Goal: Task Accomplishment & Management: Manage account settings

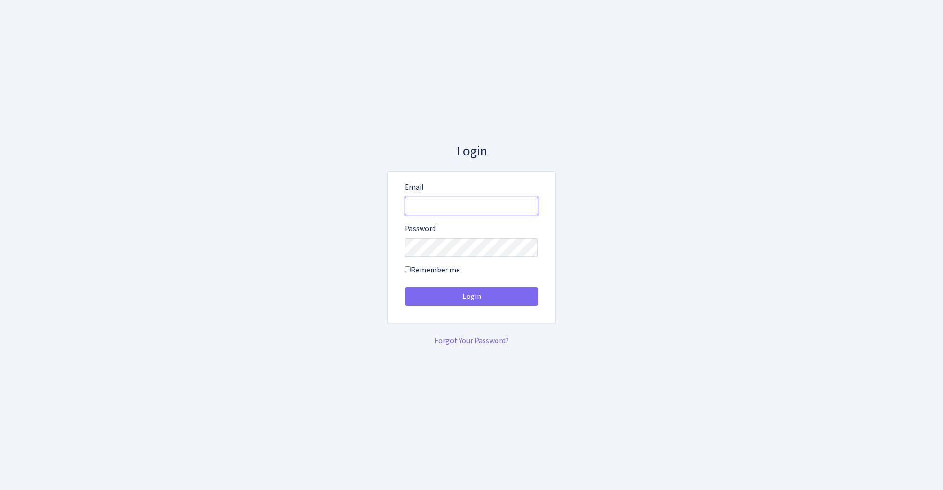
type input "admin@bank.com"
click at [471, 296] on button "Login" at bounding box center [472, 296] width 134 height 18
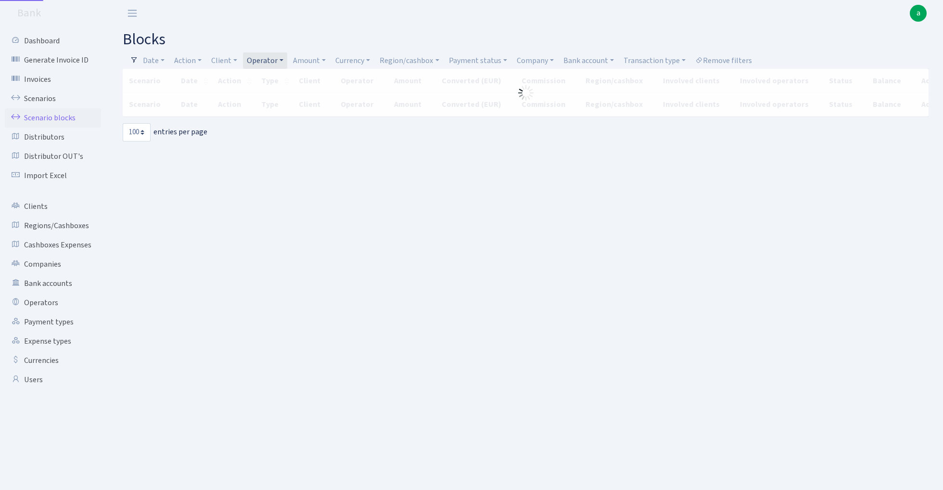
select select "100"
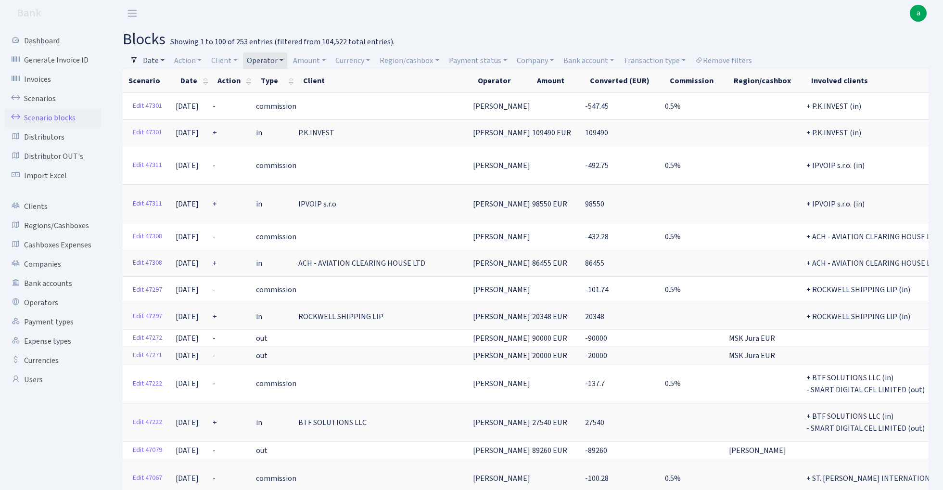
click at [158, 58] on link "Date" at bounding box center [153, 60] width 29 height 16
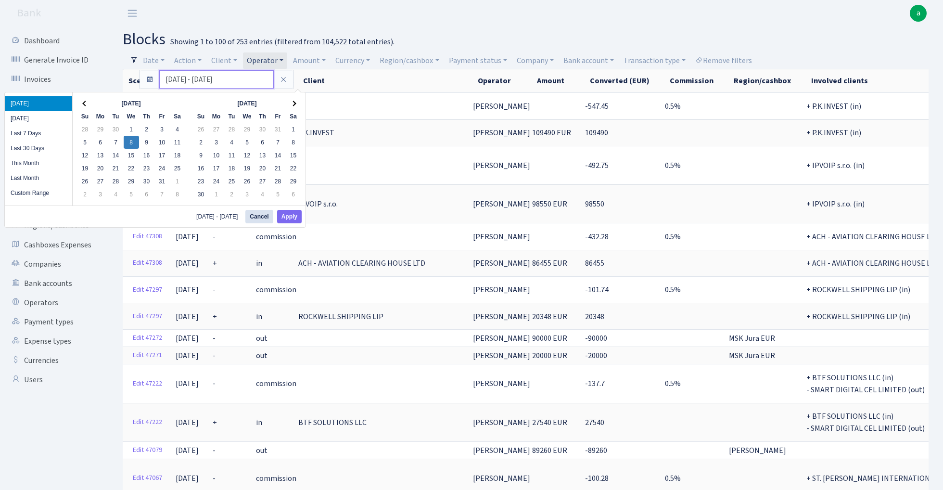
click at [179, 83] on input "08.10.2025 - 08.10.2025" at bounding box center [216, 79] width 114 height 18
click at [85, 100] on th at bounding box center [84, 103] width 15 height 13
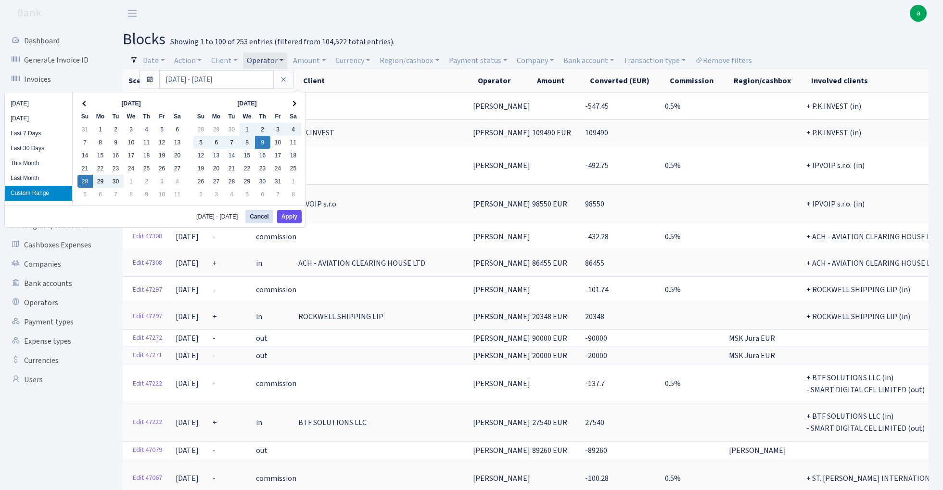
click at [293, 220] on button "Apply" at bounding box center [289, 216] width 25 height 13
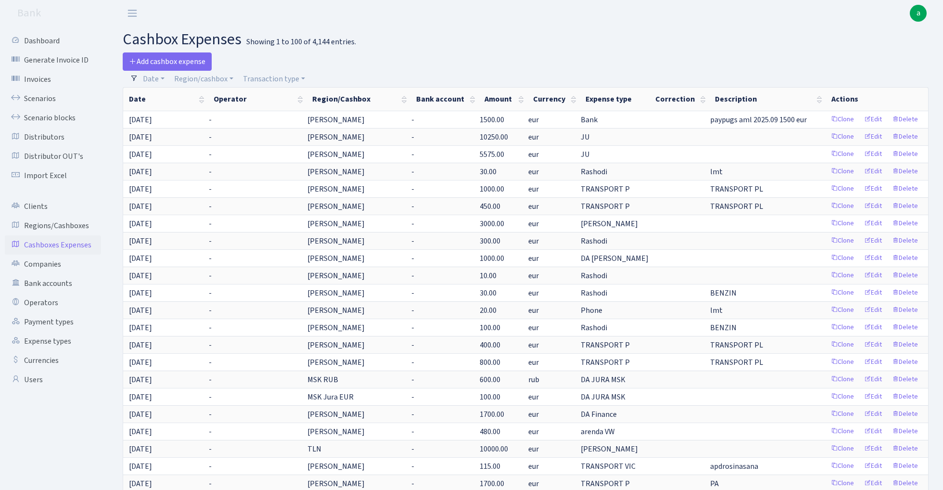
select select "100"
click at [43, 98] on link "Scenarios" at bounding box center [53, 98] width 96 height 19
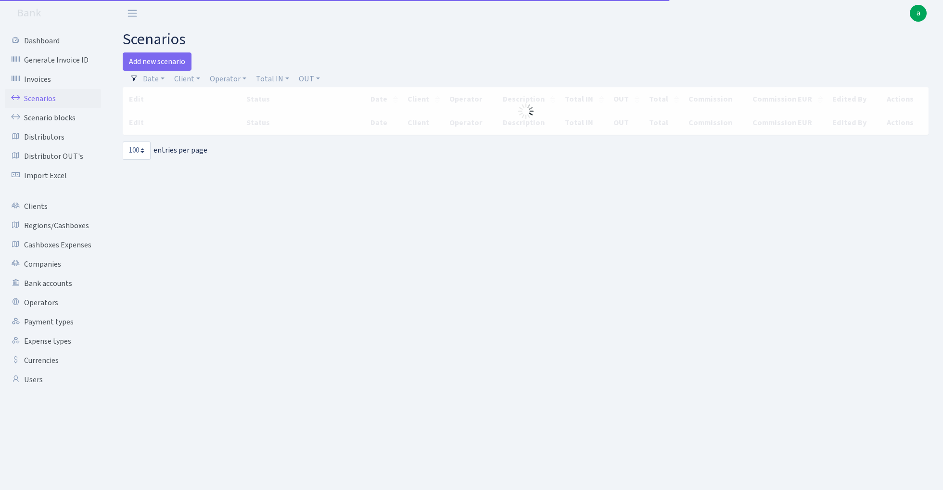
select select "100"
click at [231, 79] on link "Operator" at bounding box center [228, 79] width 44 height 16
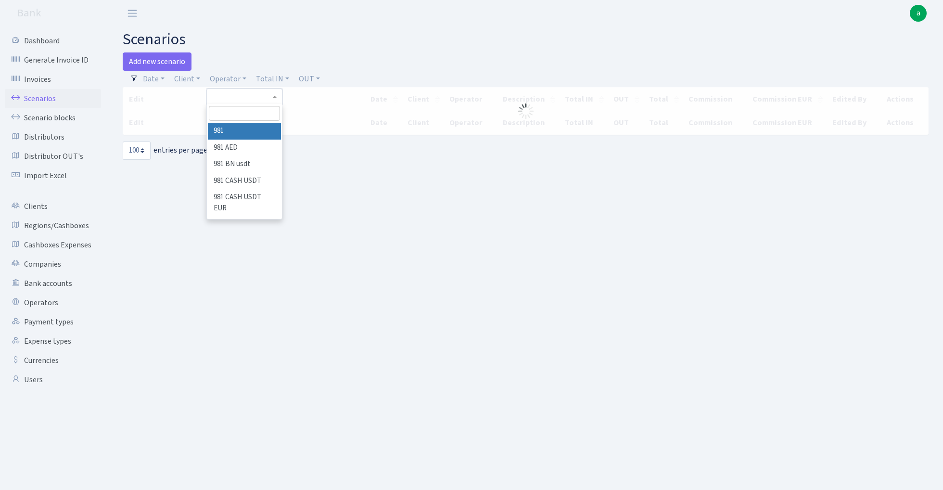
click at [247, 115] on input "search" at bounding box center [244, 113] width 71 height 15
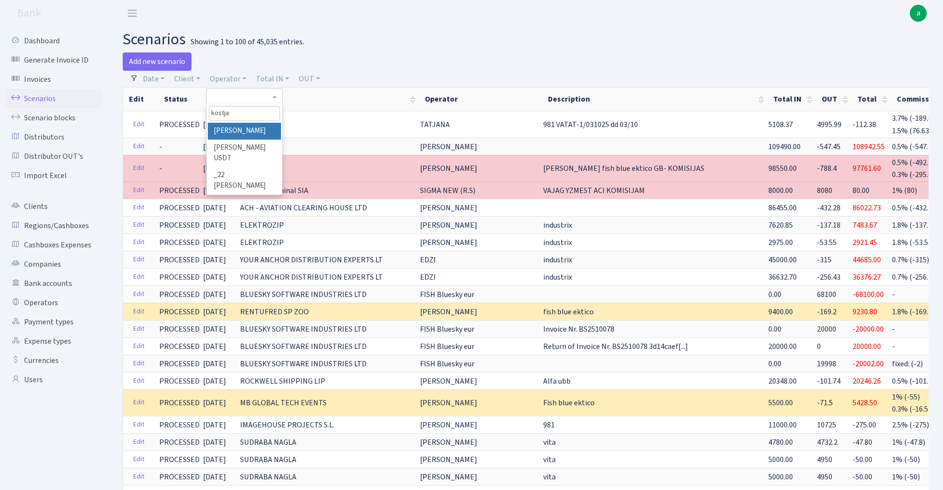
type input "kostja"
click at [258, 128] on li "KOSTJA BULKA" at bounding box center [244, 131] width 73 height 17
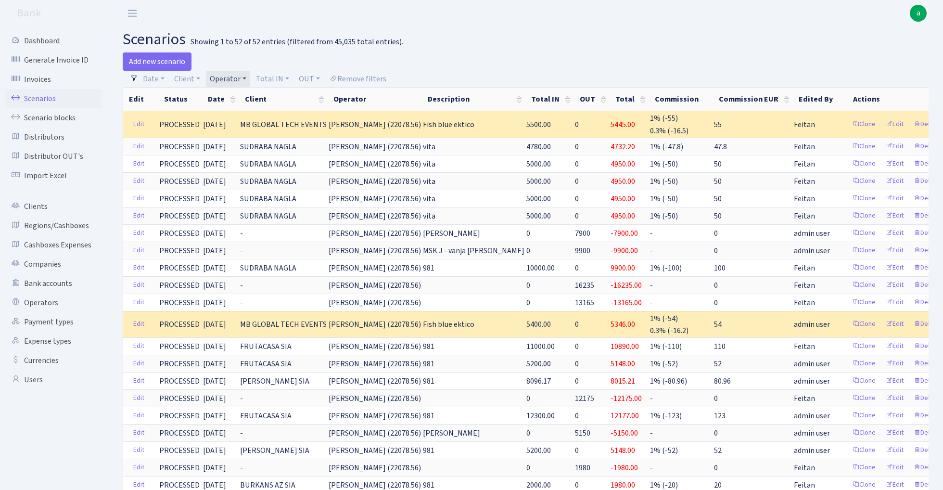
select select "100"
click at [159, 76] on link "Date" at bounding box center [153, 79] width 29 height 16
click at [179, 99] on input "08.10.2025 - 08.10.2025" at bounding box center [216, 98] width 114 height 18
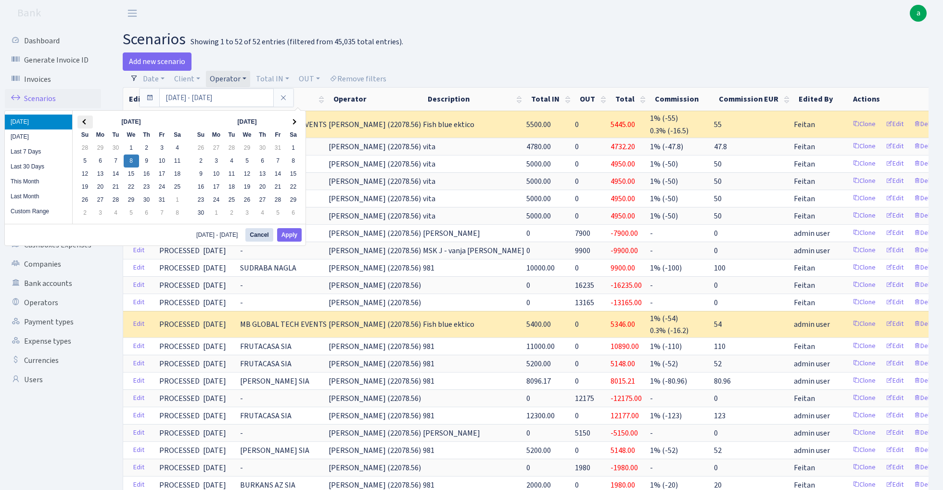
click at [81, 121] on th at bounding box center [84, 121] width 15 height 13
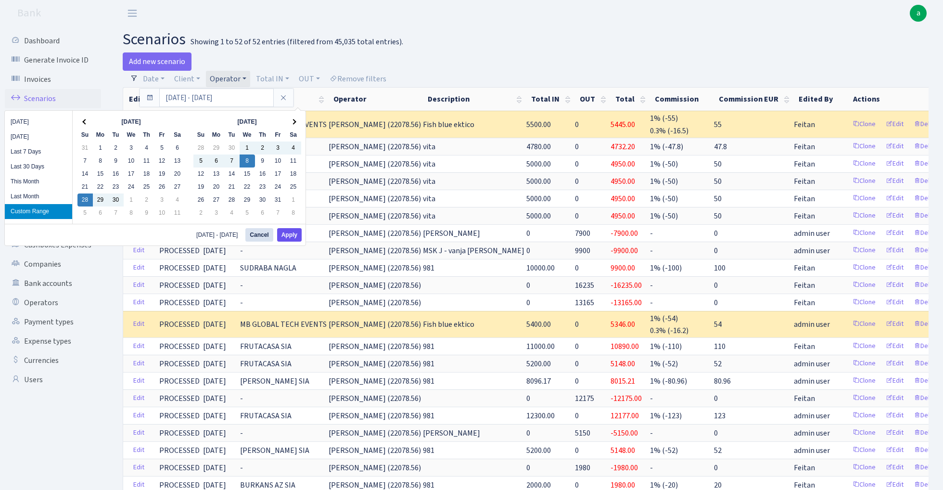
click at [293, 237] on button "Apply" at bounding box center [289, 234] width 25 height 13
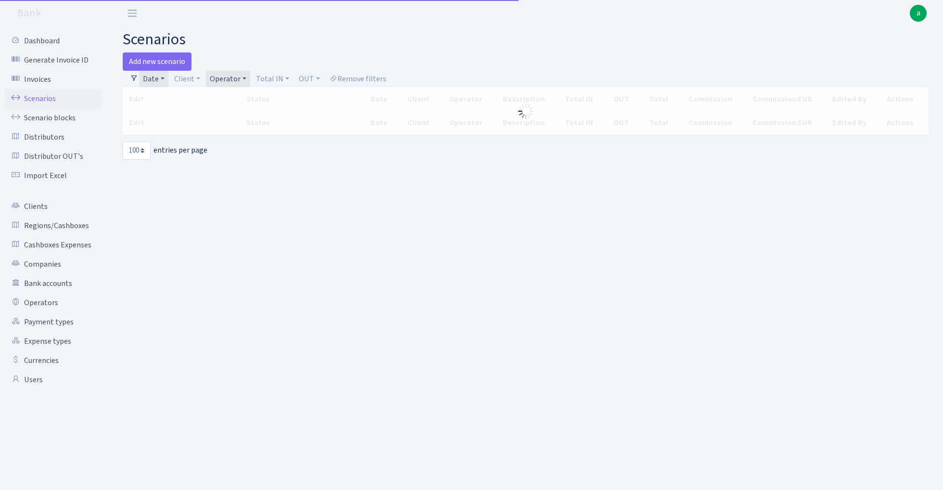
select select "100"
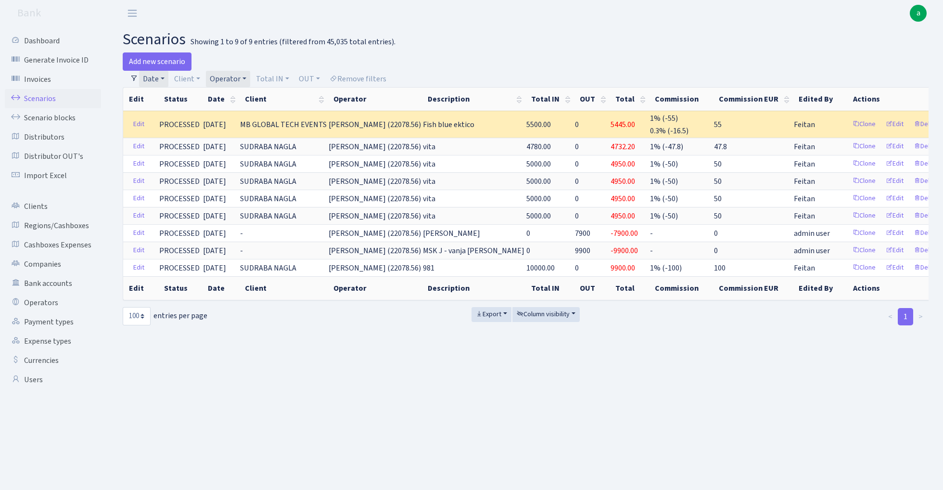
click at [229, 79] on link "Operator" at bounding box center [228, 79] width 44 height 16
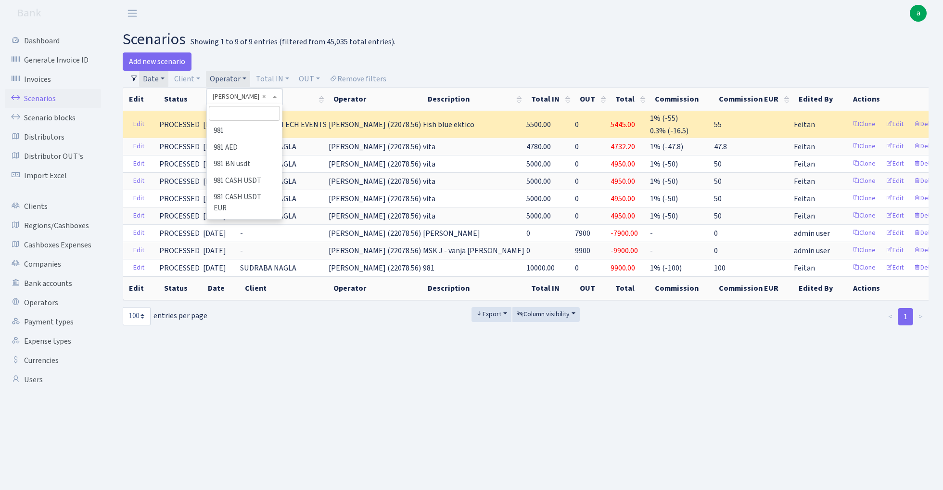
scroll to position [4068, 0]
click at [237, 120] on input "search" at bounding box center [244, 113] width 71 height 15
type input "kostja"
click at [256, 129] on li "[PERSON_NAME]" at bounding box center [244, 131] width 73 height 17
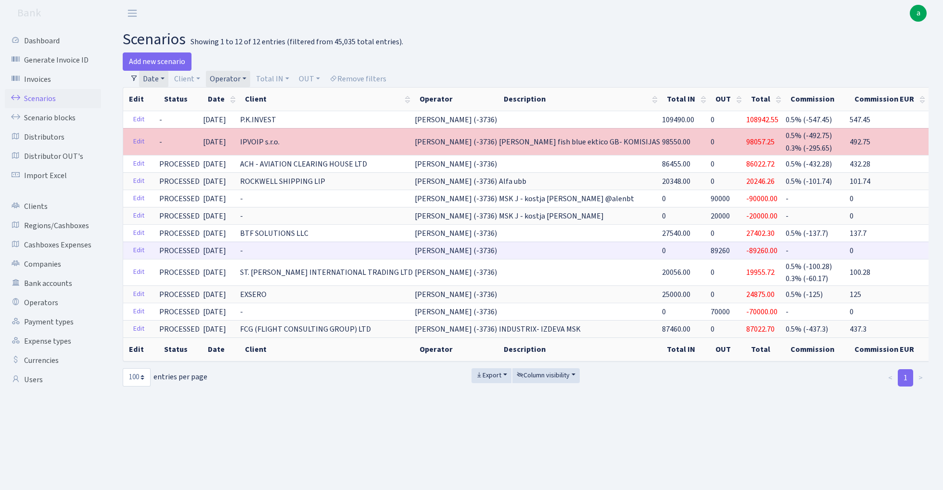
click at [710, 249] on span "89260" at bounding box center [719, 250] width 19 height 11
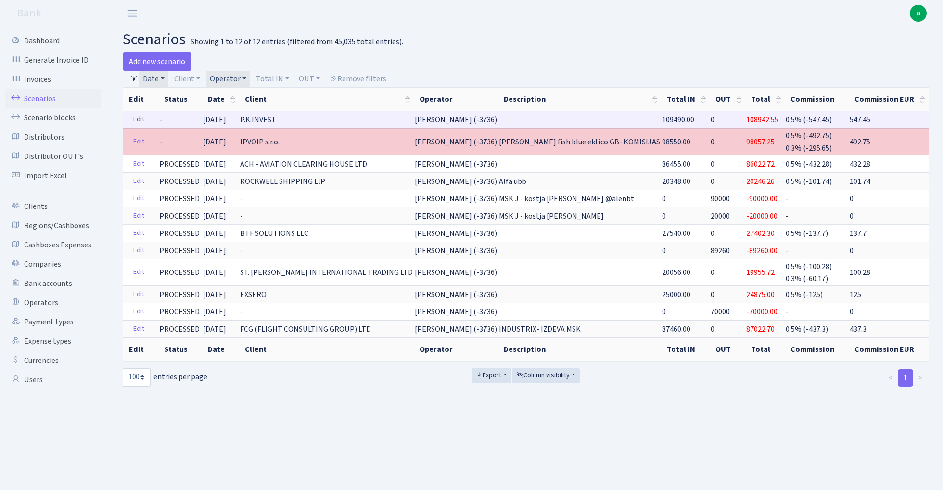
click at [137, 120] on link "Edit" at bounding box center [139, 119] width 20 height 15
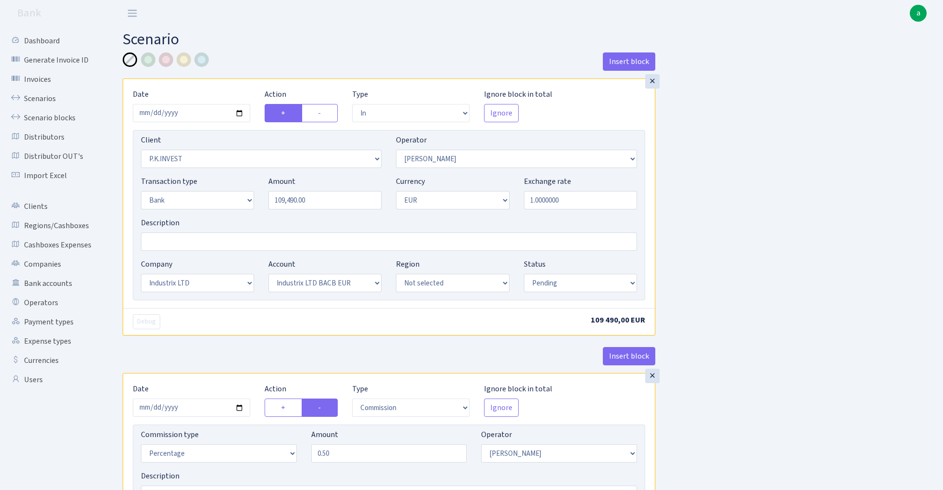
select select "in"
select select "728"
select select "439"
select select "2"
select select "1"
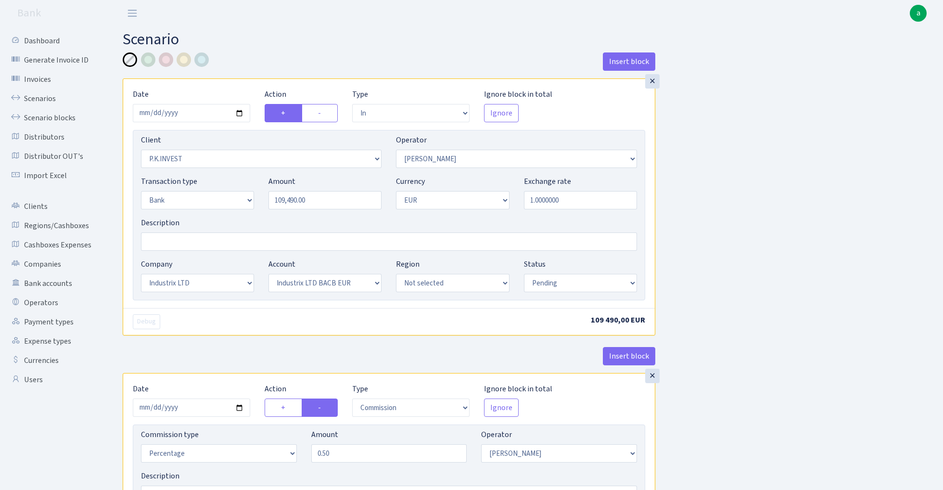
select select "17"
select select "41"
select select "pending"
select select "commission"
select select "439"
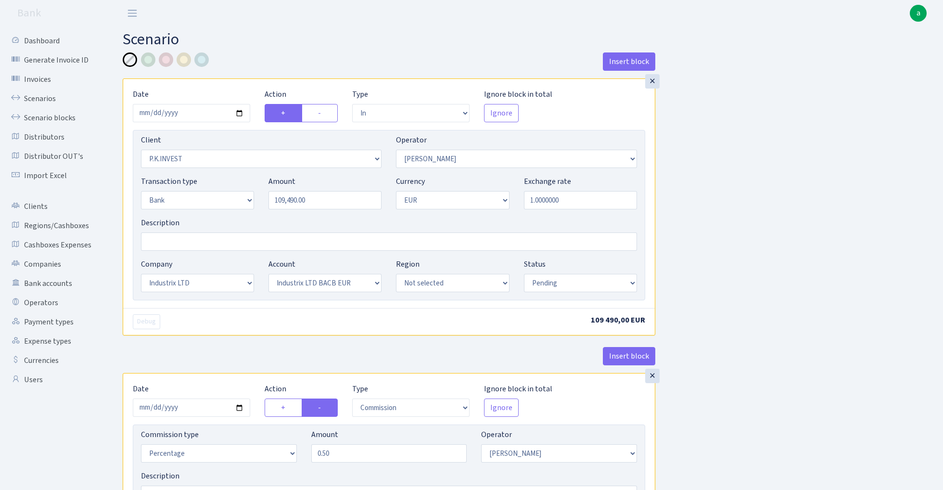
select select "pending"
select select "processed"
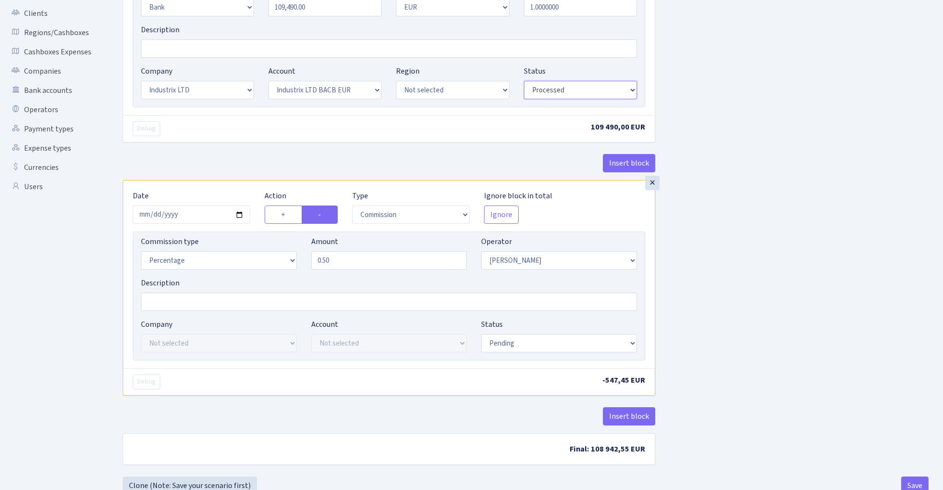
scroll to position [195, 0]
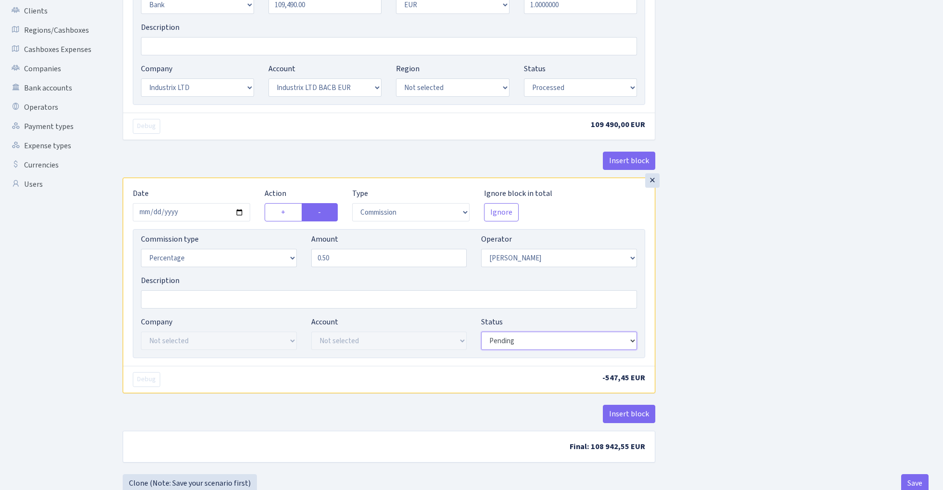
select select "processed"
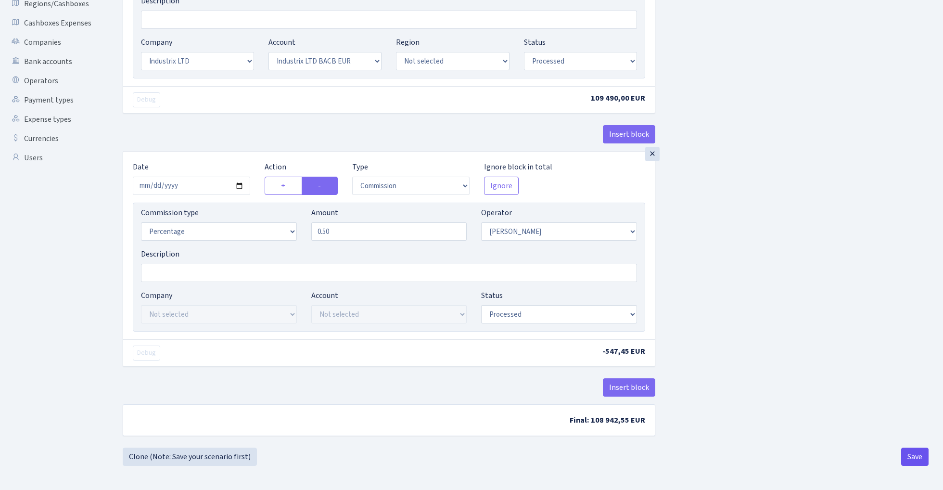
scroll to position [224, 0]
click at [918, 452] on button "Save" at bounding box center [914, 456] width 27 height 18
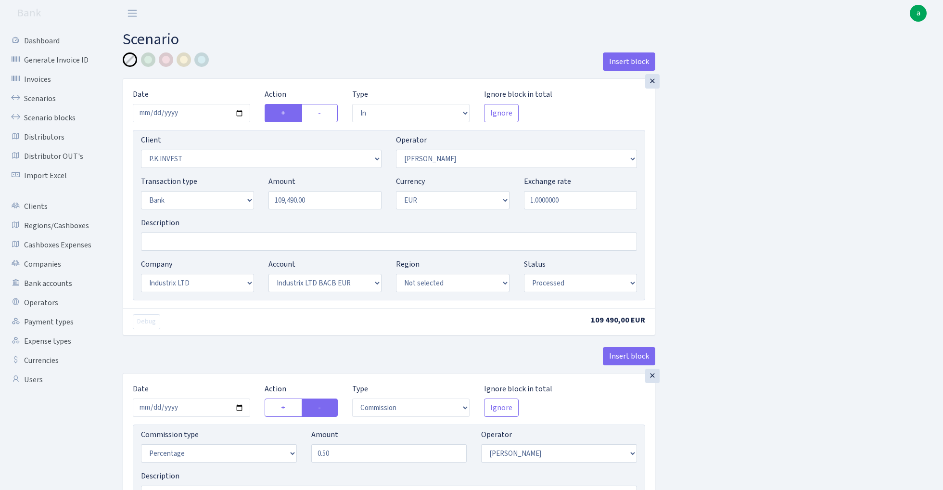
select select "in"
select select "728"
select select "439"
select select "2"
select select "1"
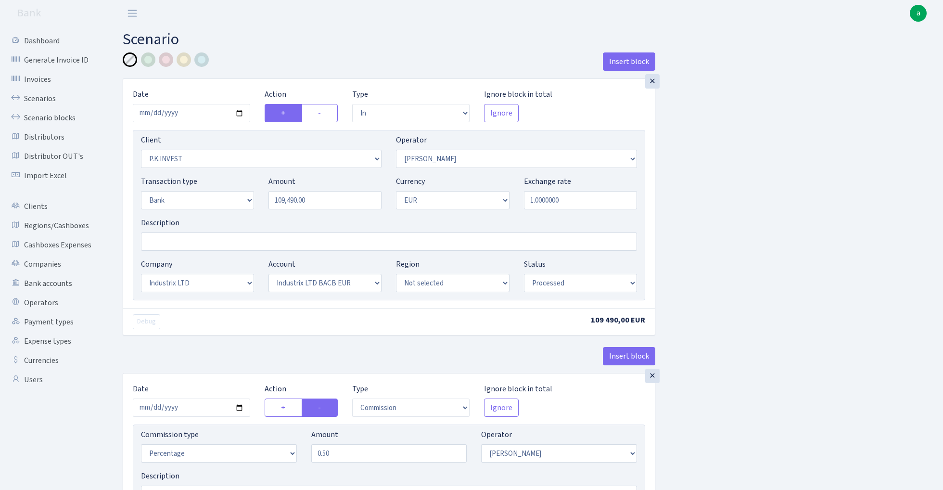
select select "17"
select select "41"
select select "processed"
select select "commission"
select select "439"
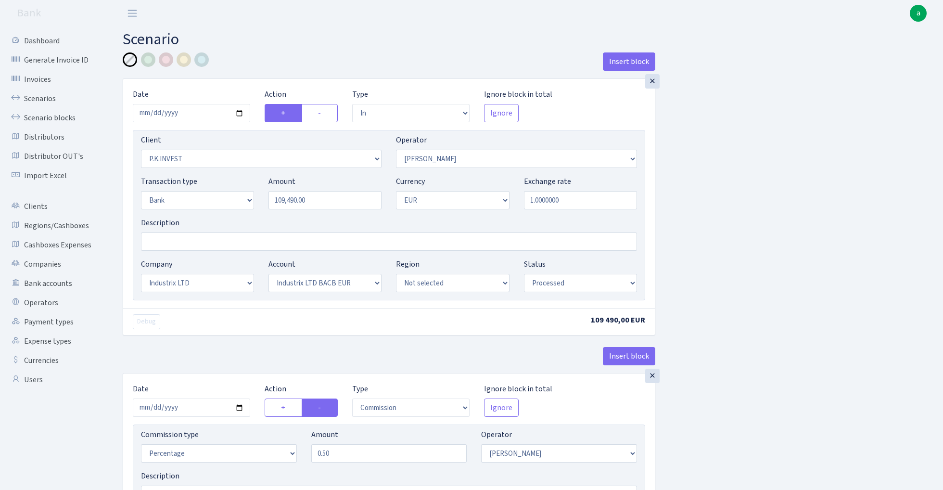
select select "processed"
click at [42, 102] on link "Scenarios" at bounding box center [53, 98] width 96 height 19
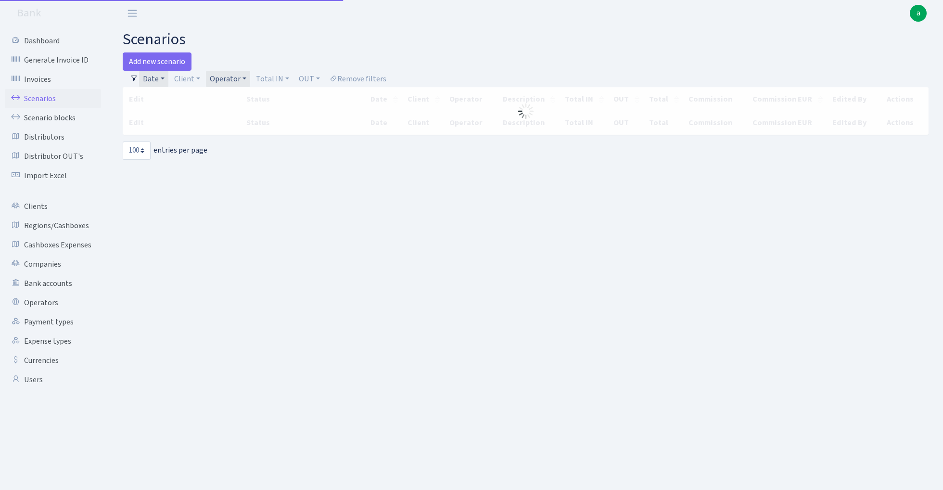
select select "100"
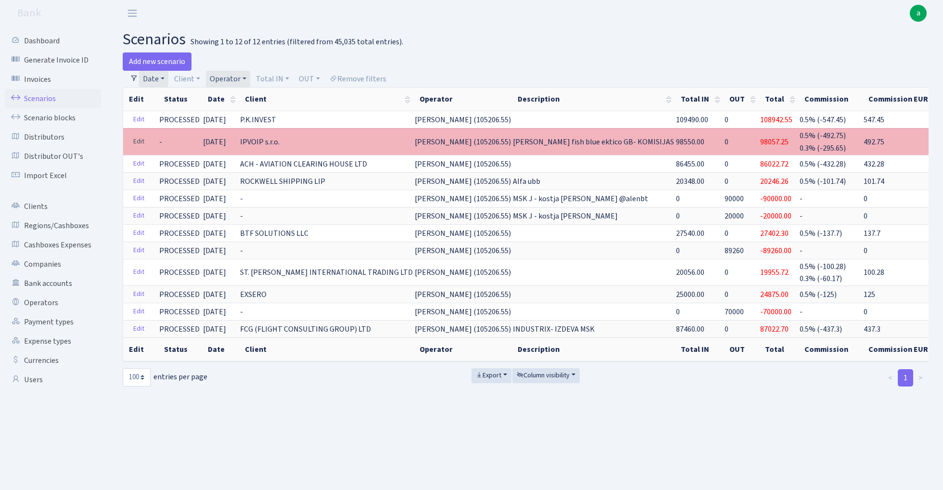
click at [137, 141] on link "Edit" at bounding box center [139, 141] width 20 height 15
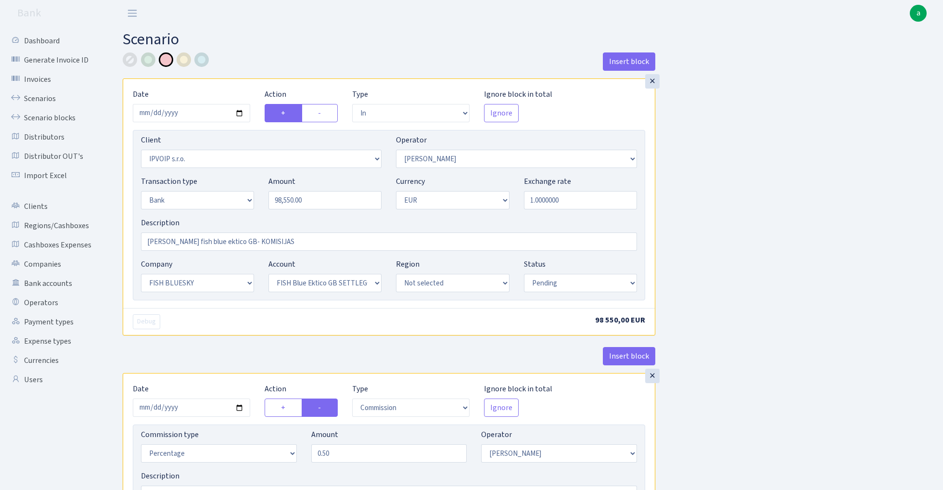
select select "in"
select select "2967"
select select "439"
select select "2"
select select "1"
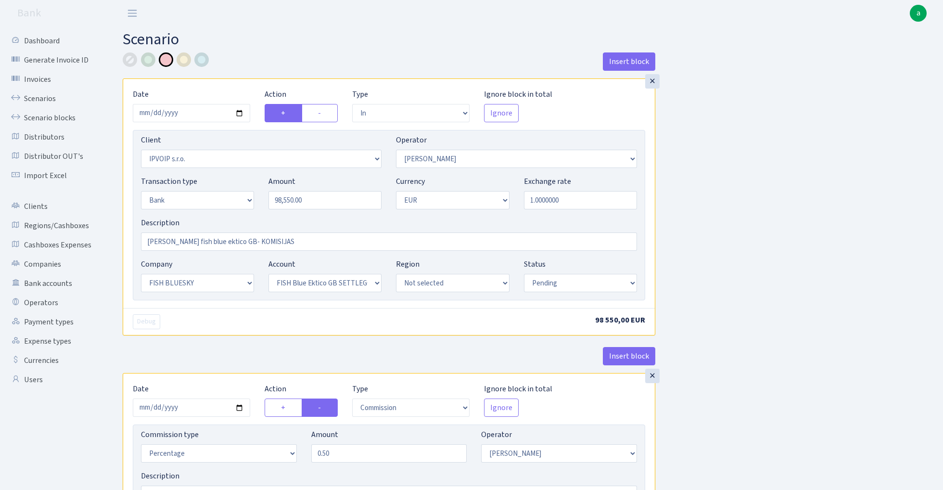
select select "23"
select select "67"
select select "pending"
select select "commission"
select select "439"
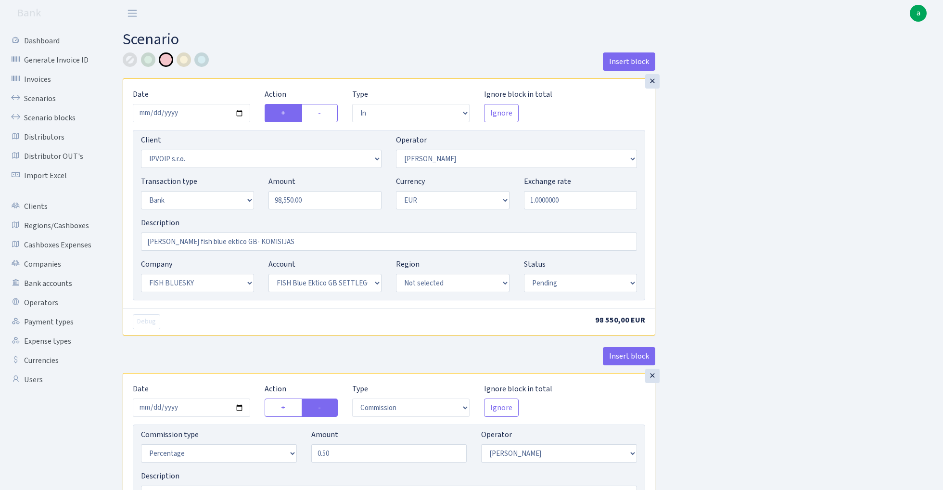
select select "pending"
select select "commission"
select select "1"
select select "23"
select select "67"
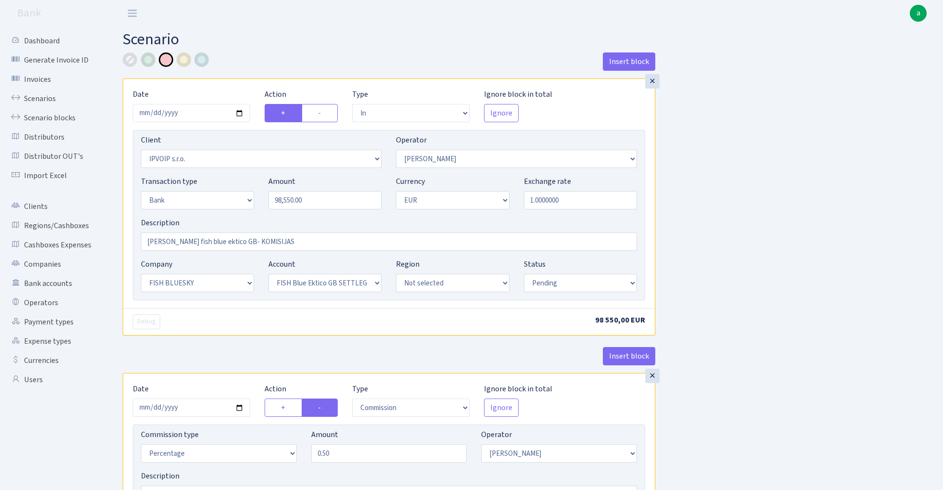
select select "pending"
select select "processed"
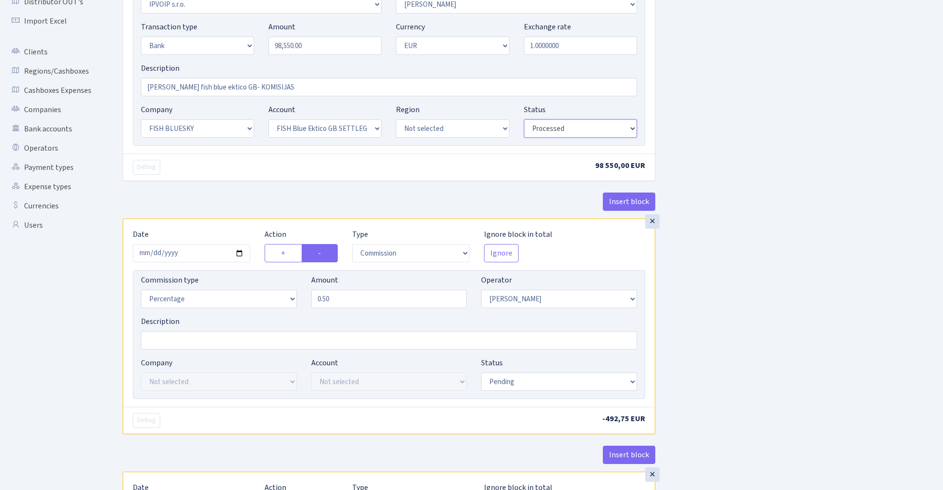
scroll to position [175, 0]
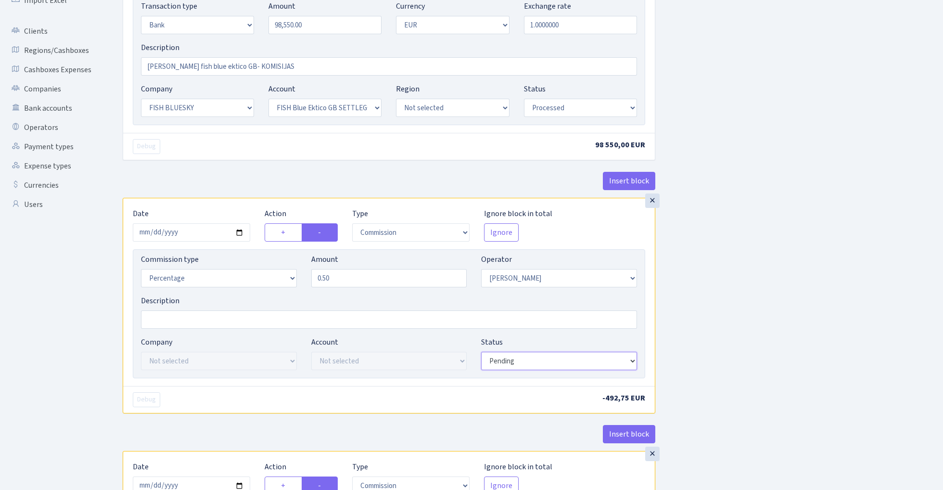
select select "processed"
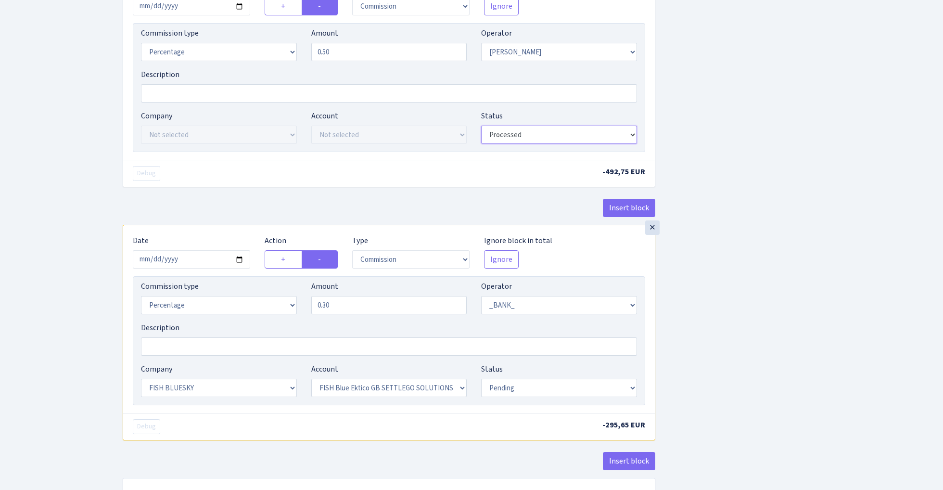
scroll to position [430, 0]
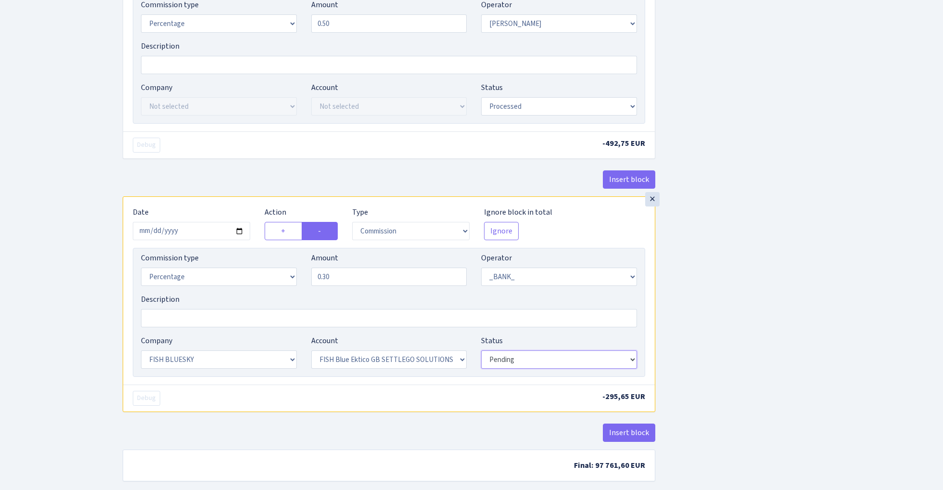
select select "processed"
click at [741, 273] on div "Insert block × Date 2025-10-07 Action + - Type --- In Out Commission Field requ…" at bounding box center [525, 58] width 820 height 870
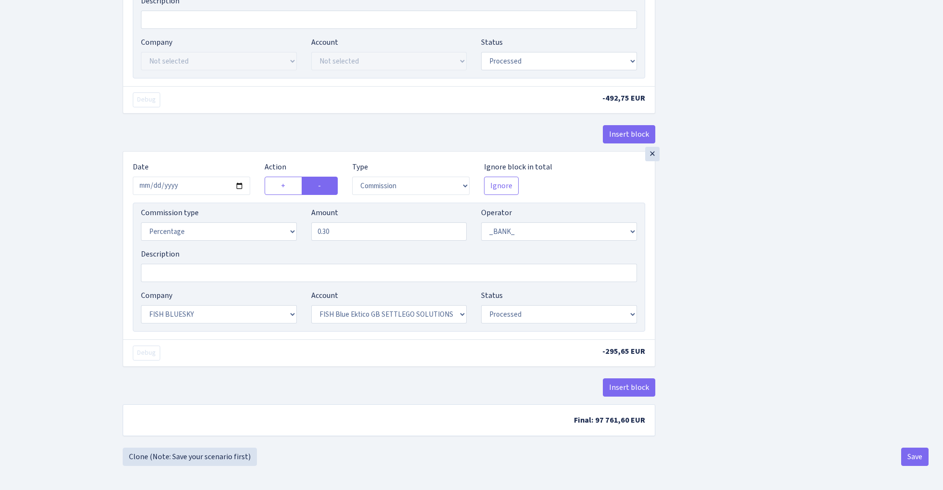
scroll to position [479, 0]
click at [910, 449] on button "Save" at bounding box center [914, 456] width 27 height 18
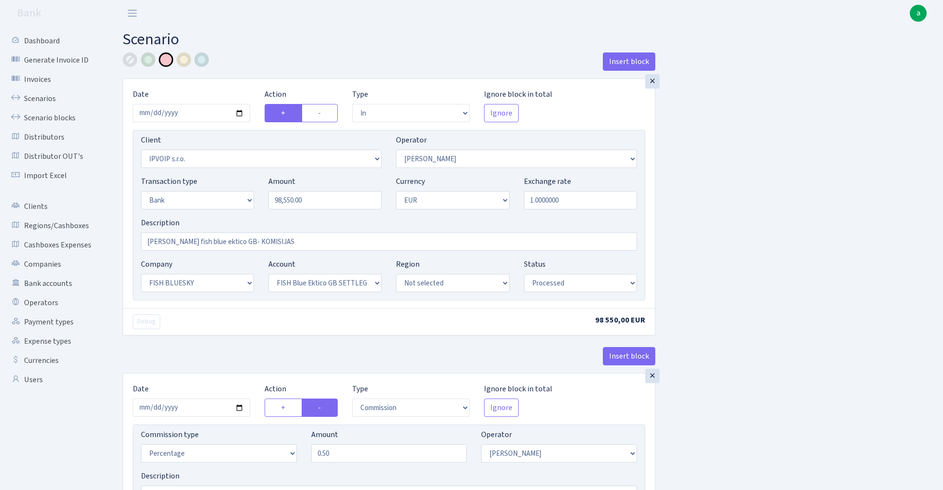
select select "in"
select select "2967"
select select "439"
select select "2"
select select "1"
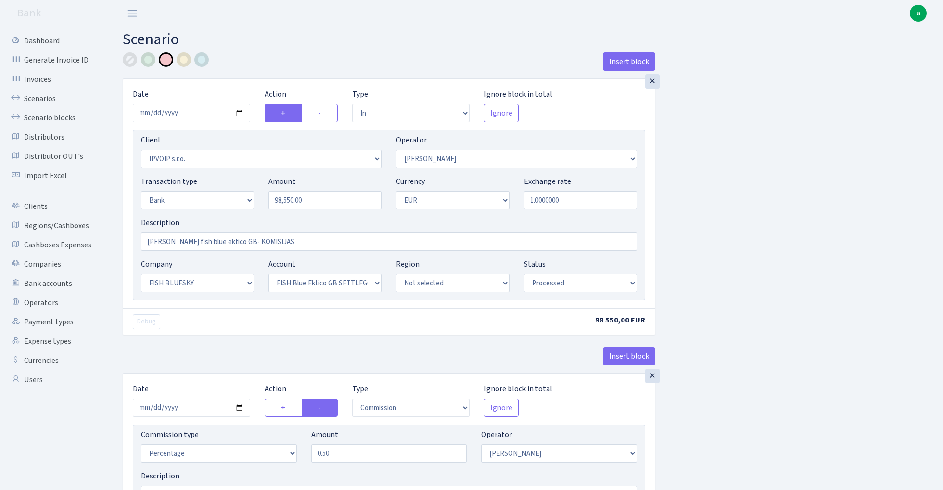
select select "23"
select select "67"
select select "processed"
select select "commission"
select select "439"
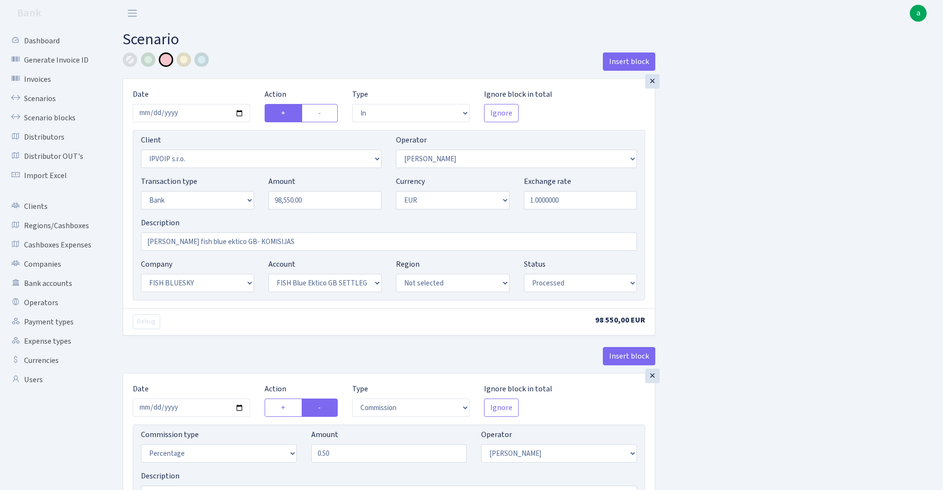
select select "processed"
select select "commission"
select select "1"
select select "23"
select select "67"
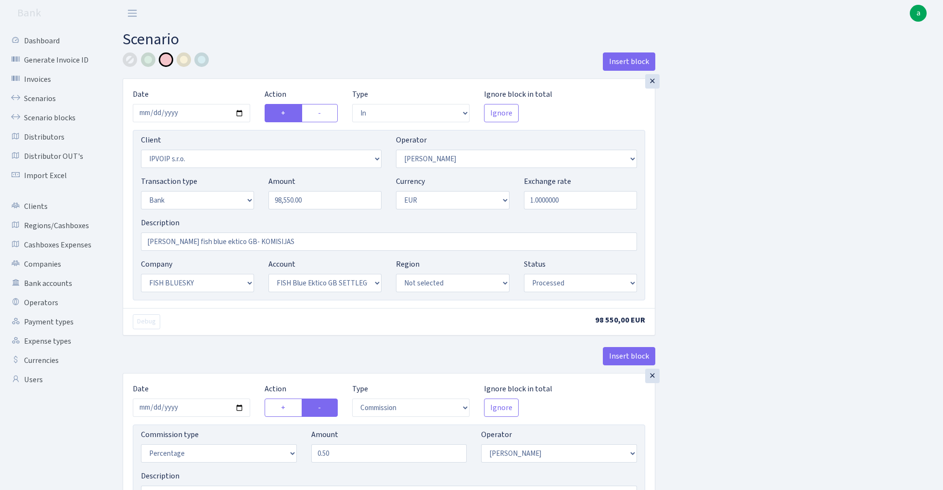
select select "processed"
click at [38, 97] on link "Scenarios" at bounding box center [53, 98] width 96 height 19
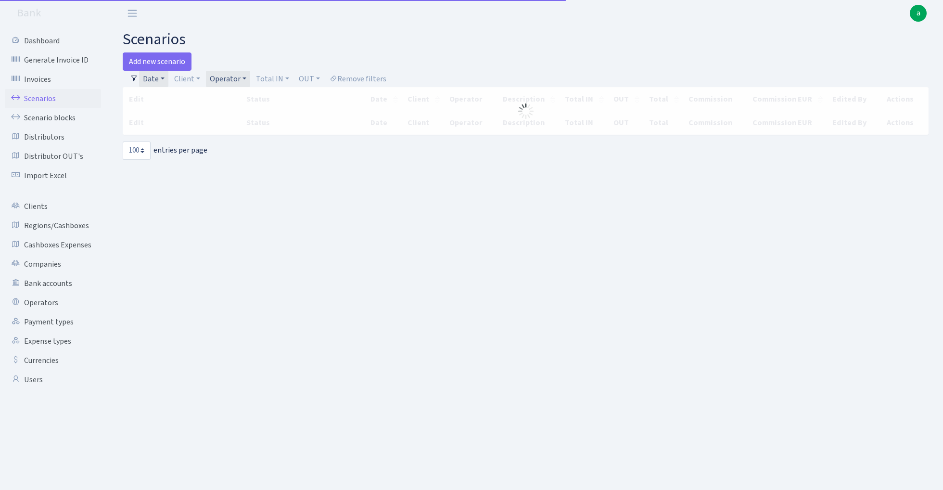
select select "100"
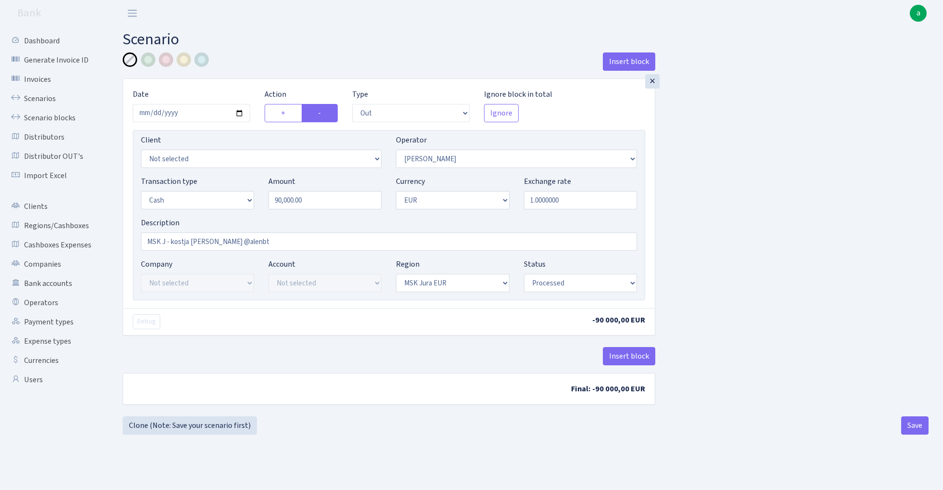
select select "out"
select select "439"
select select "1"
select select "16"
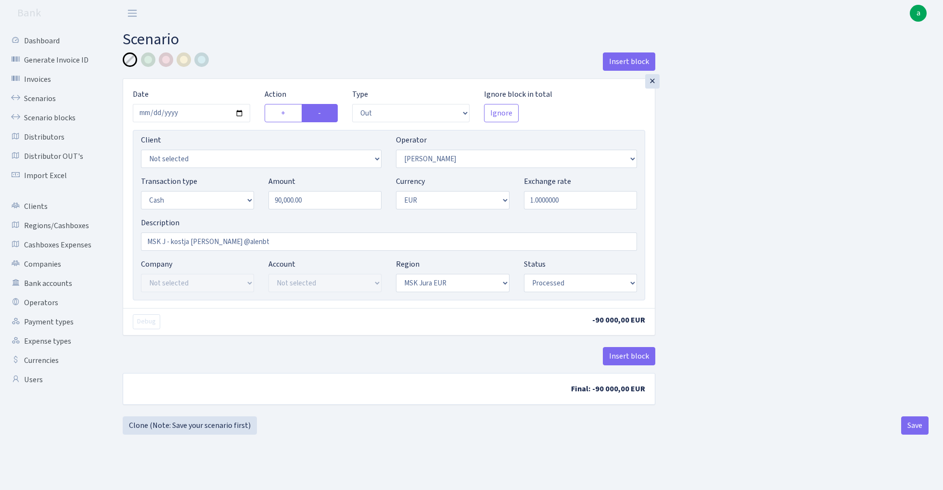
select select "processed"
click at [328, 204] on input "90000.00" at bounding box center [324, 200] width 113 height 18
type input "105,000.00"
click at [179, 119] on input "2025-10-07" at bounding box center [191, 113] width 117 height 18
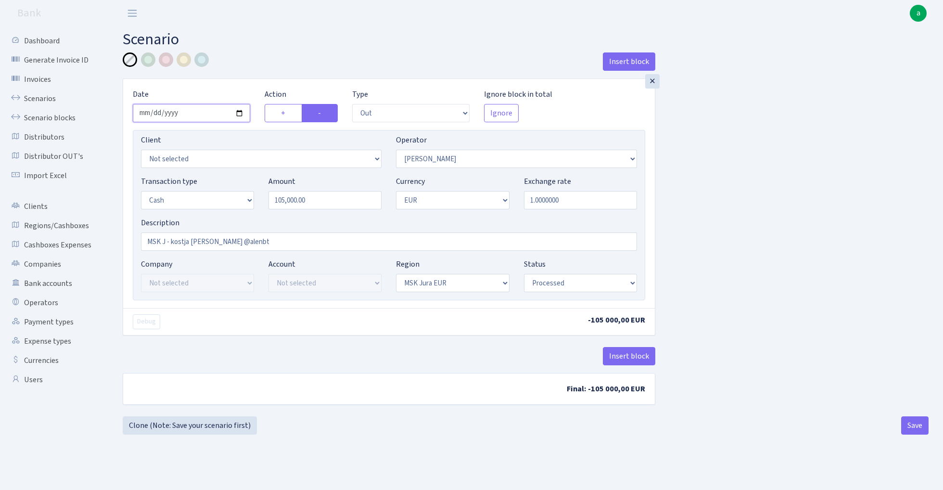
type input "[DATE]"
click at [283, 69] on div "Insert block" at bounding box center [389, 65] width 533 height 26
click at [911, 426] on button "Save" at bounding box center [914, 425] width 27 height 18
select select "out"
select select "439"
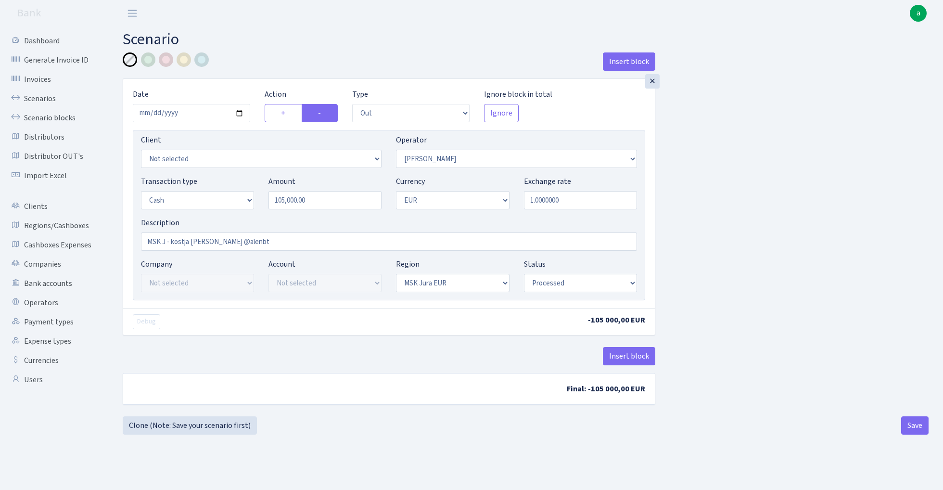
select select "1"
select select "16"
select select "processed"
click at [217, 424] on link "Clone (Note: Save your scenario first)" at bounding box center [190, 425] width 134 height 18
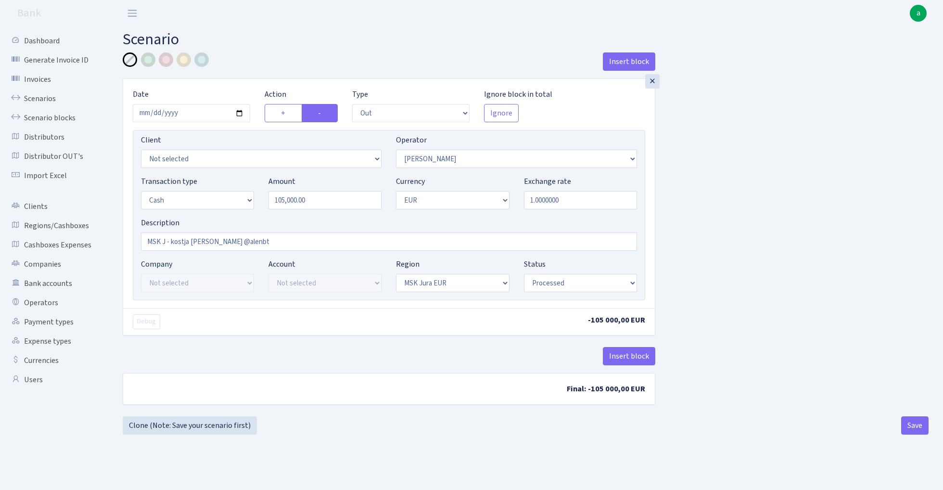
select select "out"
select select "439"
select select "1"
select select "16"
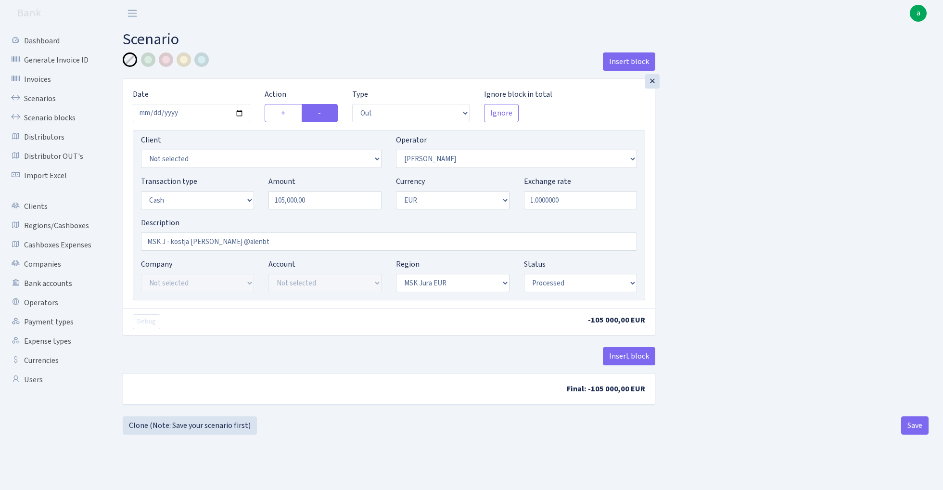
select select "processed"
click at [317, 205] on input "105000.00" at bounding box center [324, 200] width 113 height 18
type input "60,000.00"
click at [749, 245] on div "Insert block × Date 2025-10-08 Action + - Type --- In Out Commission Field requ…" at bounding box center [525, 234] width 820 height 364
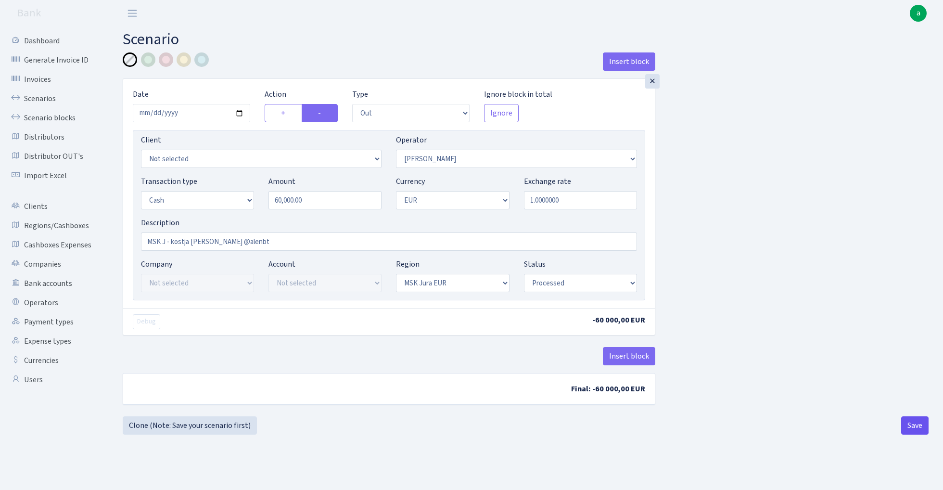
click at [905, 430] on button "Save" at bounding box center [914, 425] width 27 height 18
select select "out"
select select "439"
select select "1"
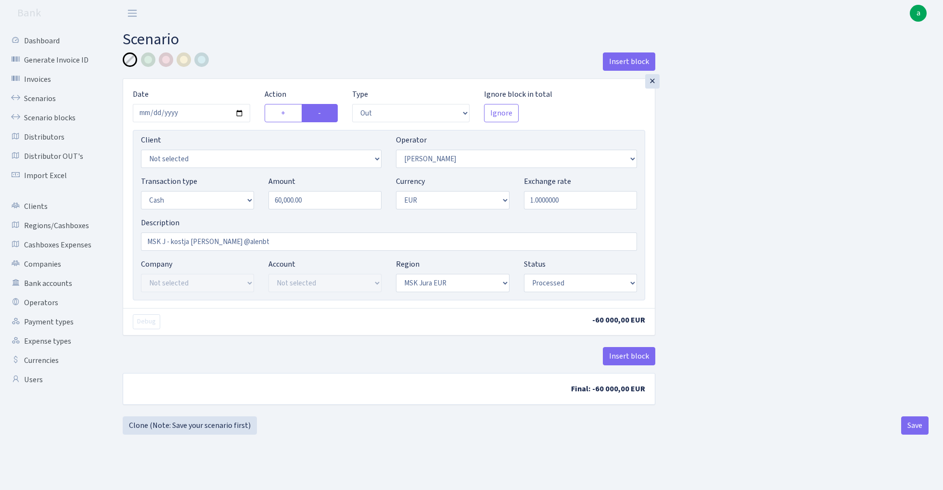
select select "16"
select select "processed"
click at [41, 100] on link "Scenarios" at bounding box center [53, 98] width 96 height 19
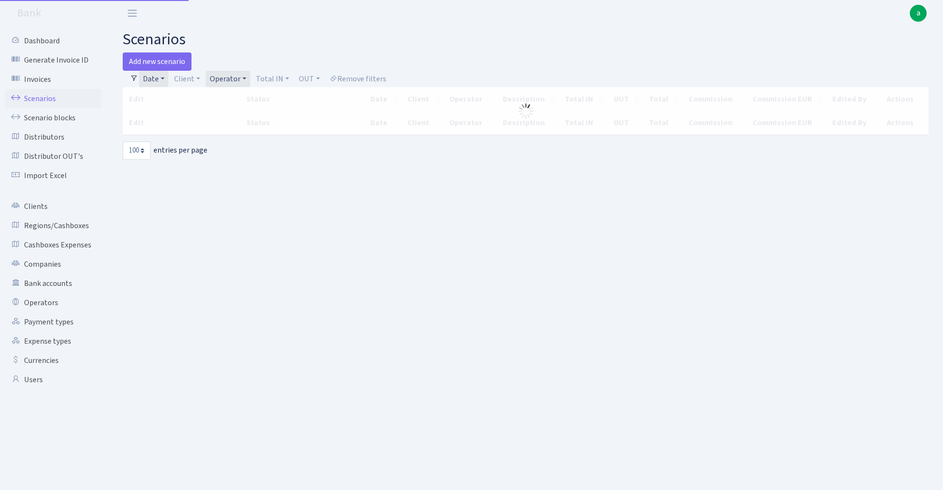
select select "100"
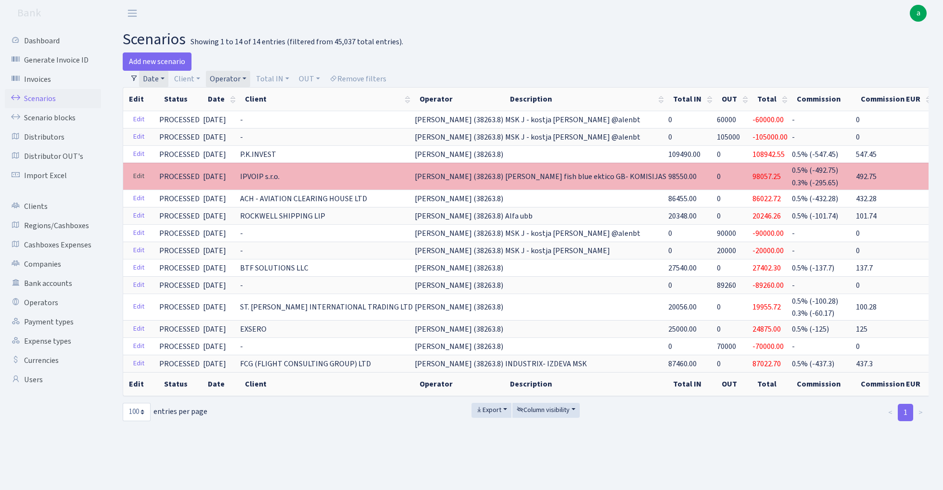
click at [133, 178] on link "Edit" at bounding box center [139, 176] width 20 height 15
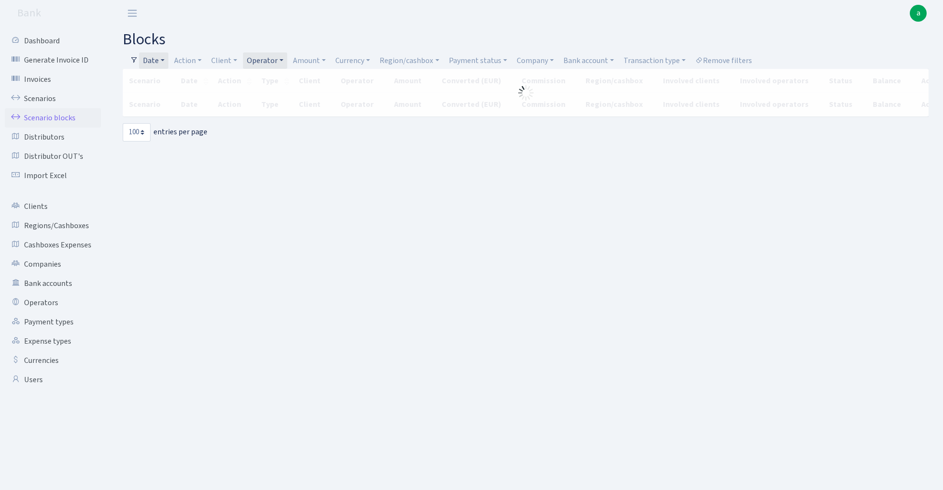
select select "100"
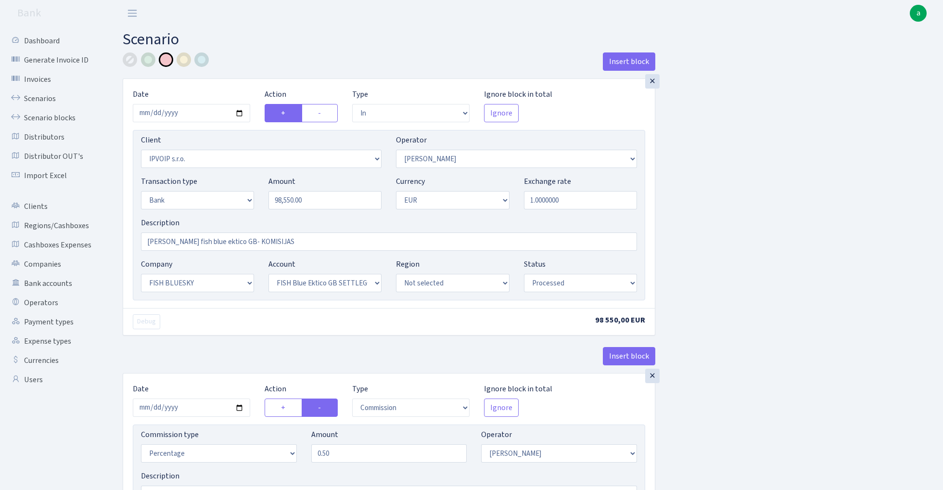
select select "in"
select select "2967"
select select "439"
select select "2"
select select "1"
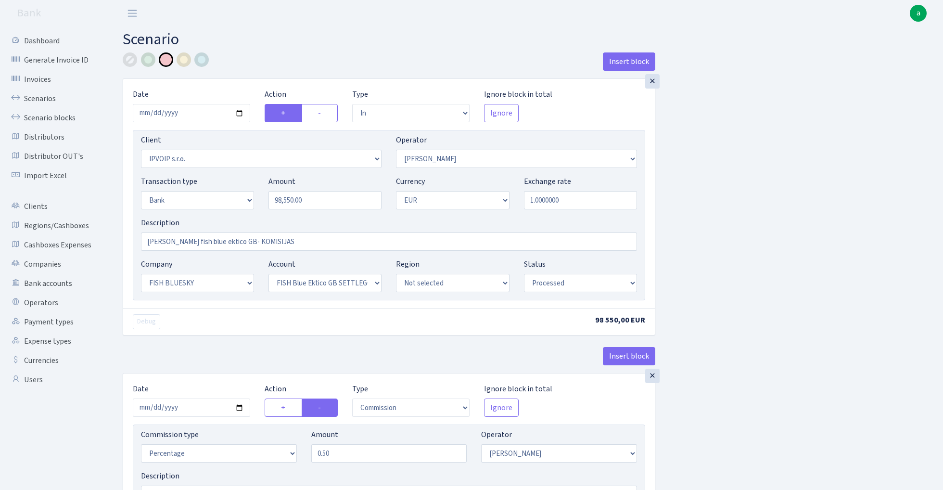
select select "23"
select select "67"
select select "processed"
select select "commission"
select select "439"
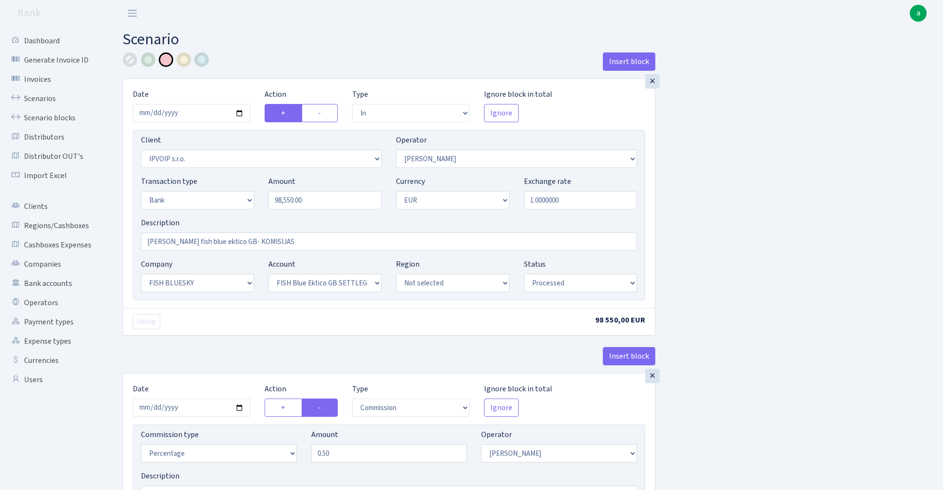
select select "processed"
select select "commission"
select select "1"
select select "23"
select select "67"
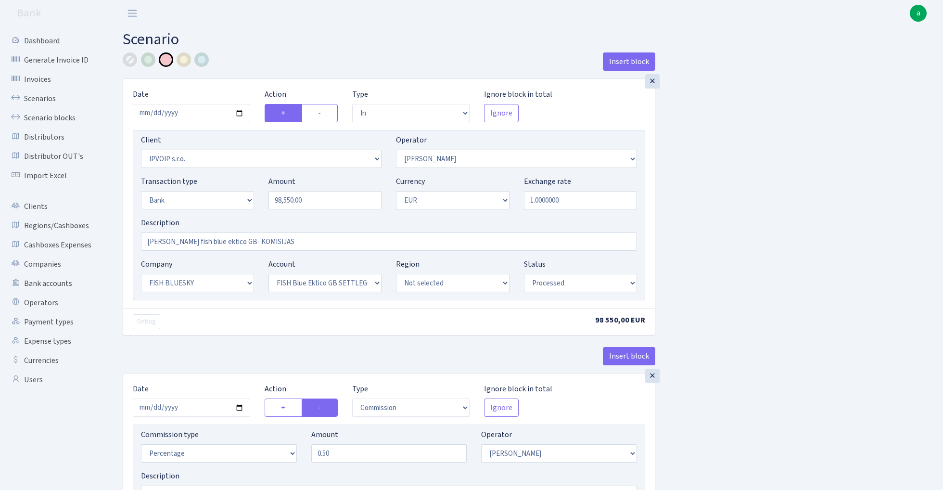
select select "processed"
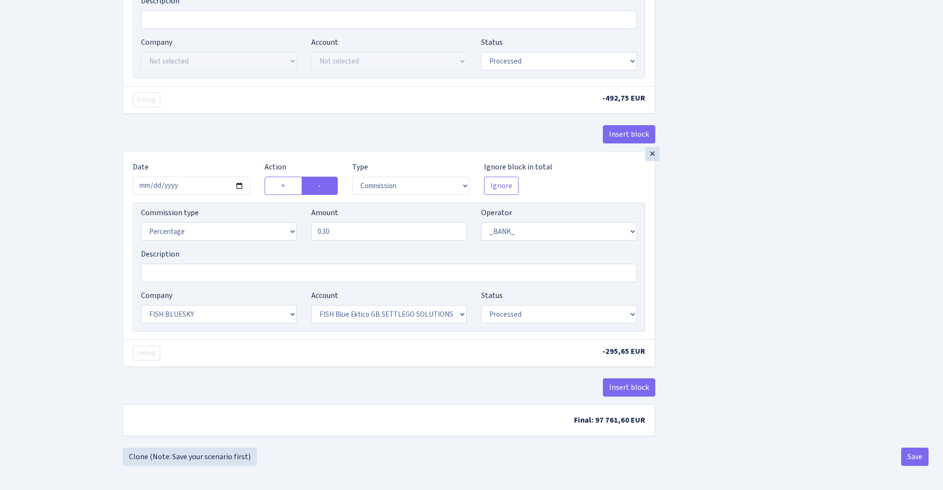
scroll to position [479, 0]
click at [179, 455] on link "Clone (Note: Save your scenario first)" at bounding box center [190, 456] width 134 height 18
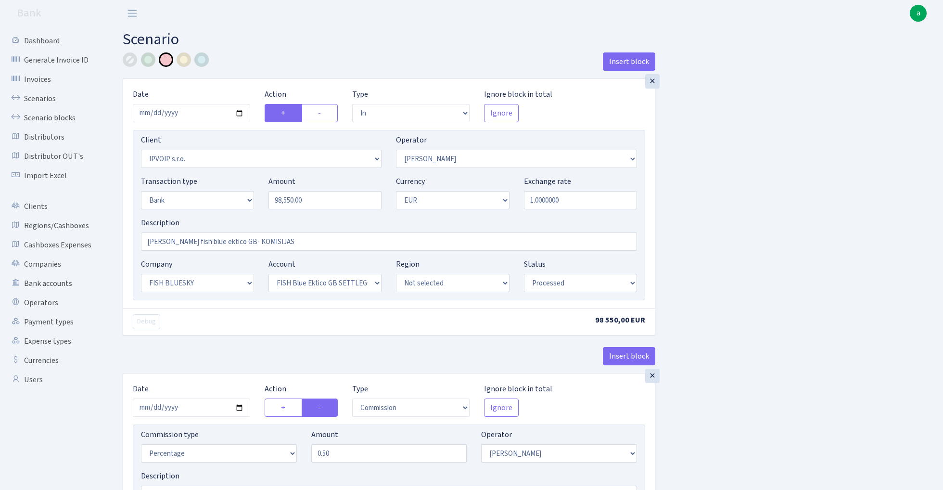
select select "in"
select select "2967"
select select "439"
select select "2"
select select "1"
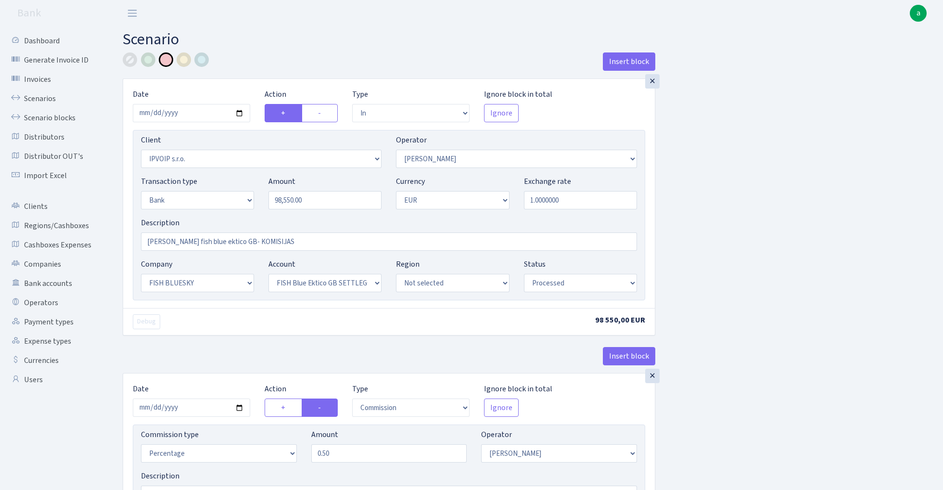
select select "23"
select select "67"
select select "processed"
select select "commission"
select select "439"
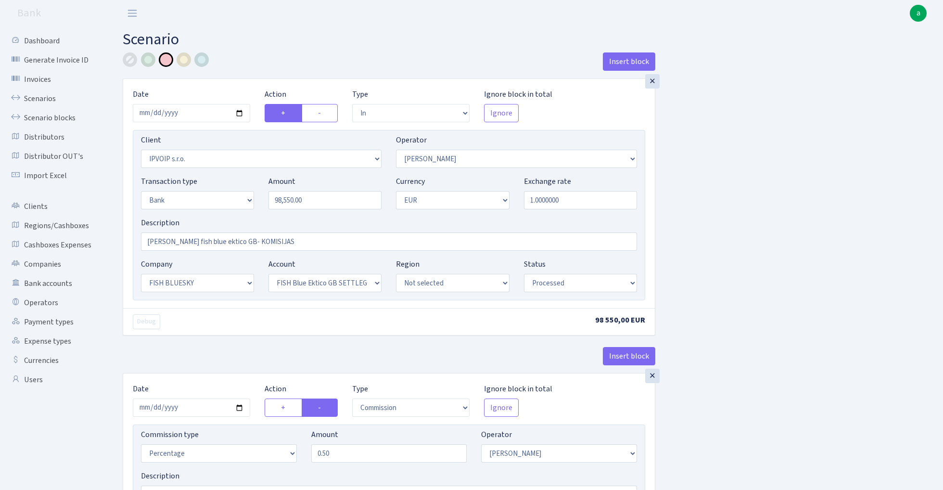
select select "processed"
select select "commission"
select select "1"
select select "23"
select select "67"
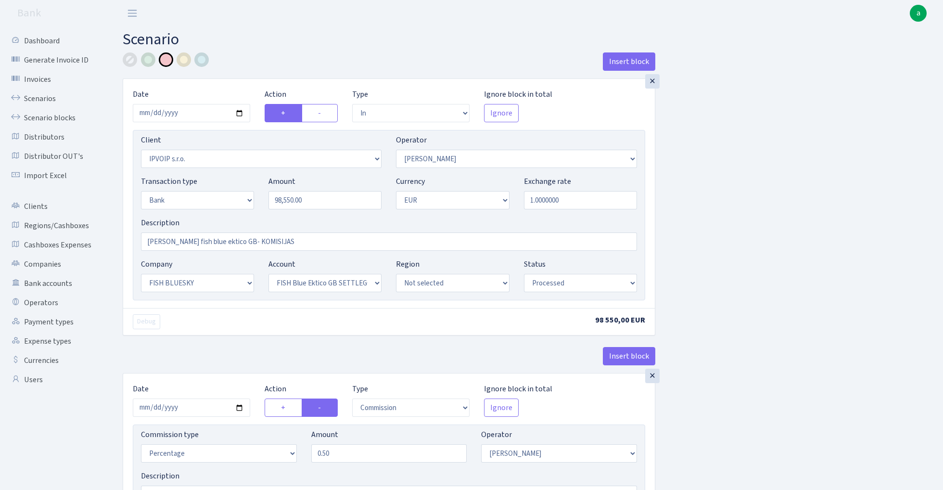
select select "processed"
click at [318, 200] on input "98550.00" at bounding box center [324, 200] width 113 height 18
type input "99,875.00"
click at [806, 193] on div "Insert block × Date 2025-10-07 Action + - Type --- In Out Commission Field requ…" at bounding box center [525, 485] width 820 height 866
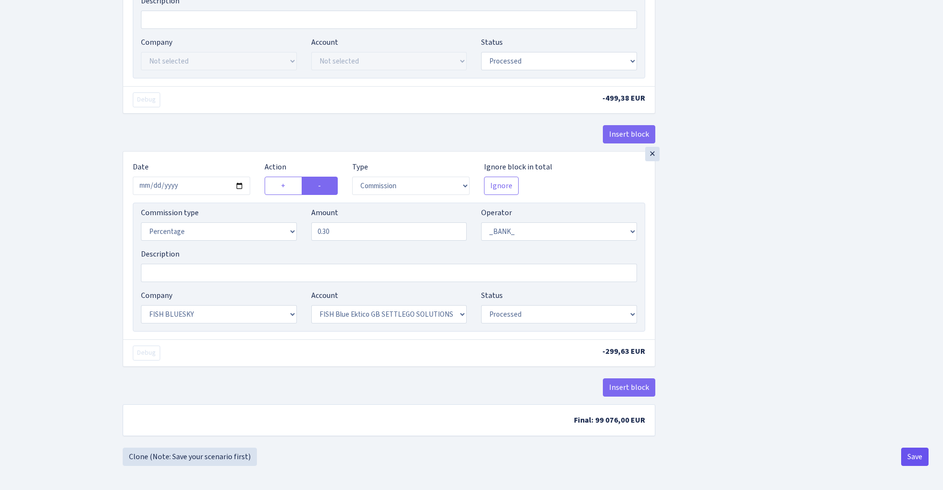
scroll to position [479, 0]
click at [917, 457] on button "Save" at bounding box center [914, 456] width 27 height 18
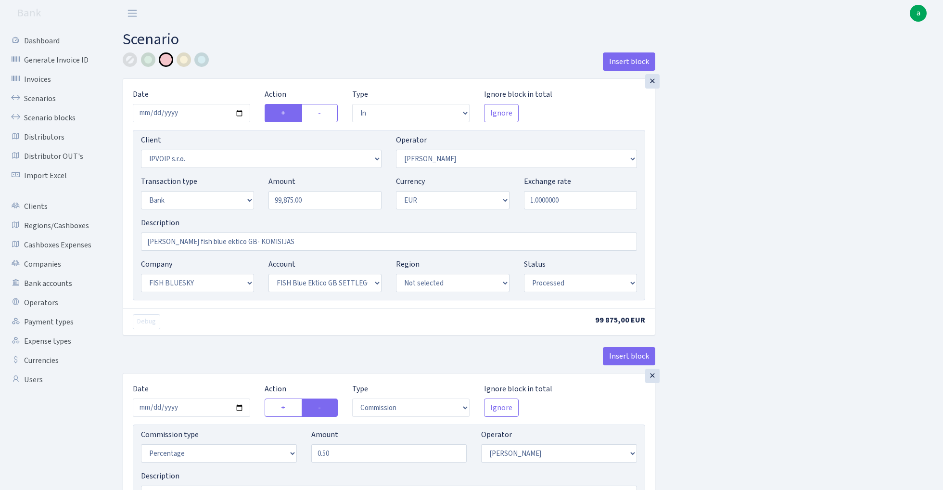
select select "in"
select select "2967"
select select "439"
select select "2"
select select "1"
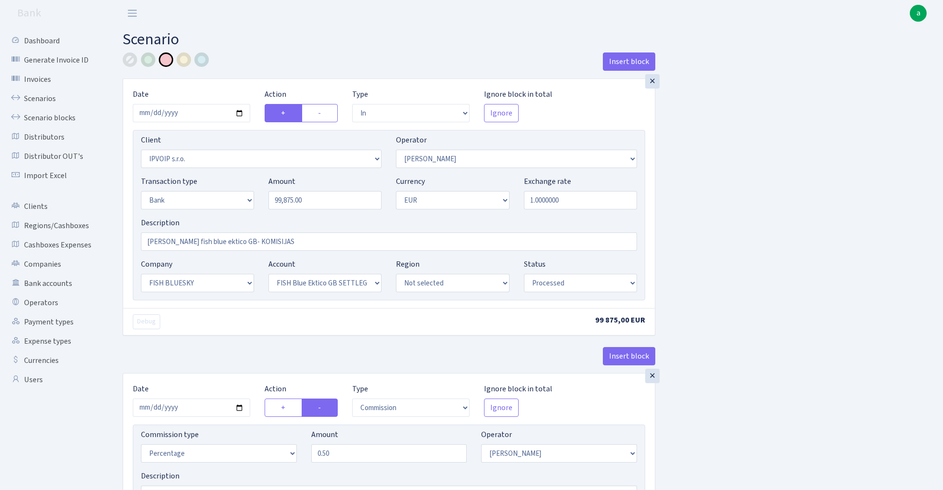
select select "23"
select select "67"
select select "processed"
select select "commission"
select select "439"
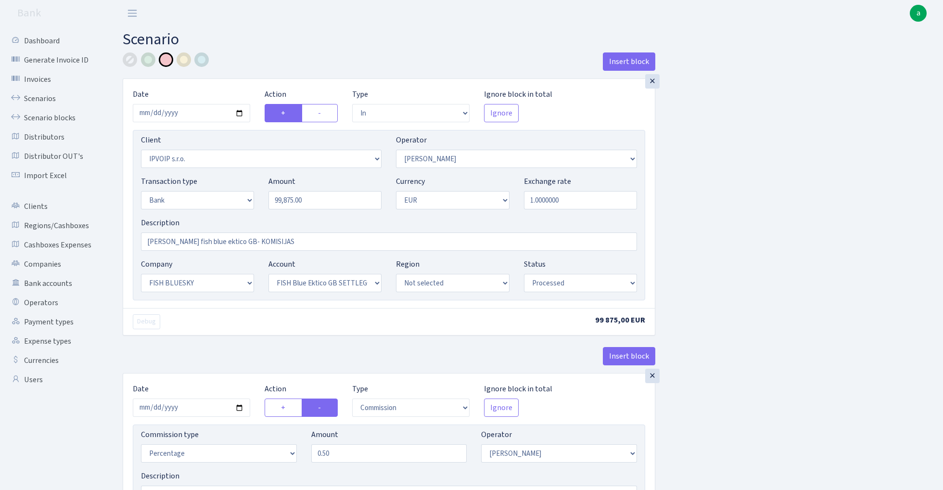
select select "processed"
select select "commission"
select select "1"
select select "23"
select select "67"
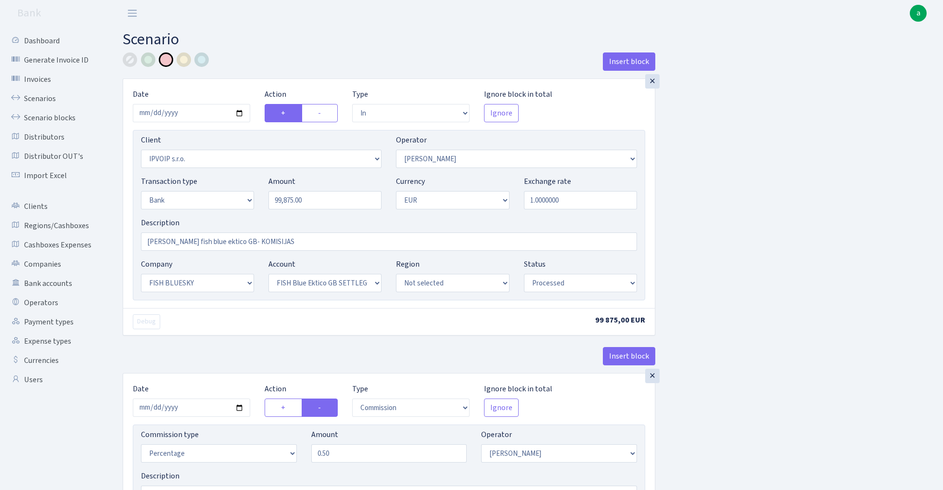
select select "processed"
click at [38, 99] on link "Scenarios" at bounding box center [53, 98] width 96 height 19
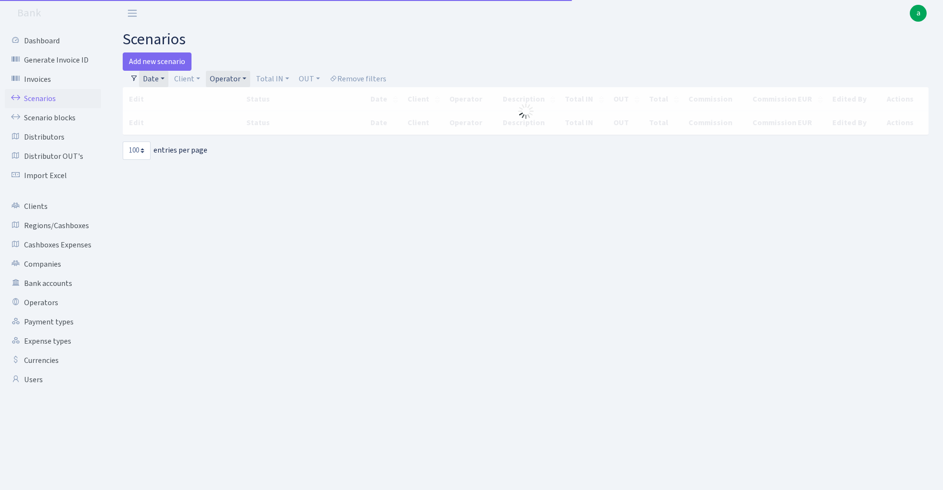
select select "100"
